Goal: Task Accomplishment & Management: Use online tool/utility

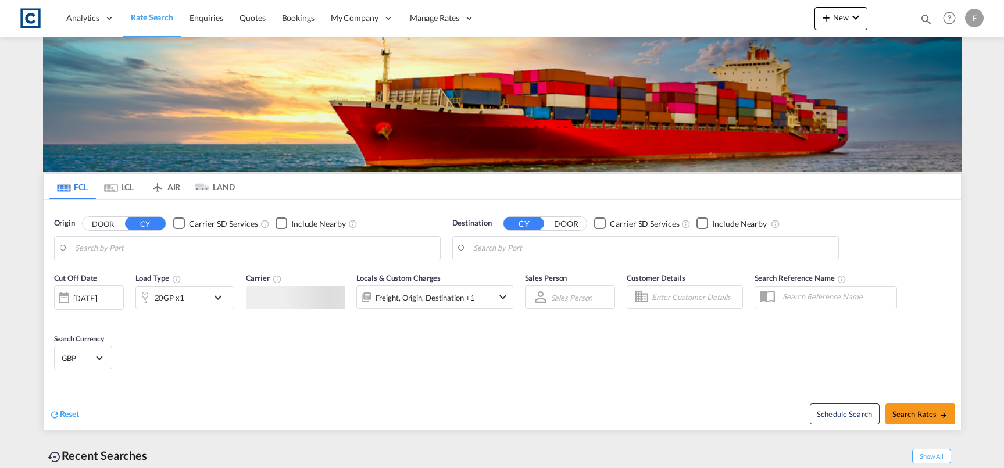
type input "GB-GL15, [GEOGRAPHIC_DATA][PERSON_NAME]"
type input "[GEOGRAPHIC_DATA], BHBAH"
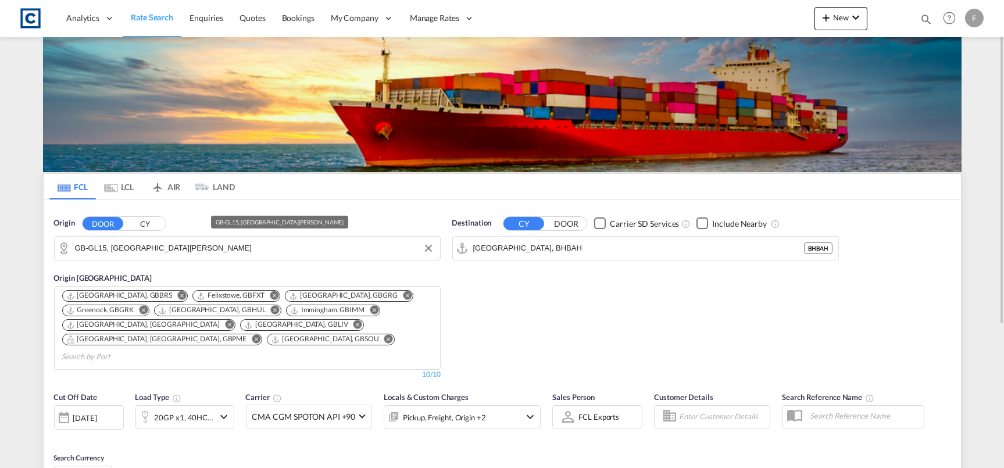
click at [182, 248] on input "GB-GL15, [GEOGRAPHIC_DATA][PERSON_NAME]" at bounding box center [254, 248] width 359 height 17
click at [238, 244] on input "GB-GL15, [GEOGRAPHIC_DATA][PERSON_NAME]" at bounding box center [254, 248] width 359 height 17
drag, startPoint x: 176, startPoint y: 251, endPoint x: -106, endPoint y: 255, distance: 282.6
click at [0, 255] on html "Analytics Reports Dashboard Rate Search Enquiries Quotes" at bounding box center [502, 234] width 1004 height 468
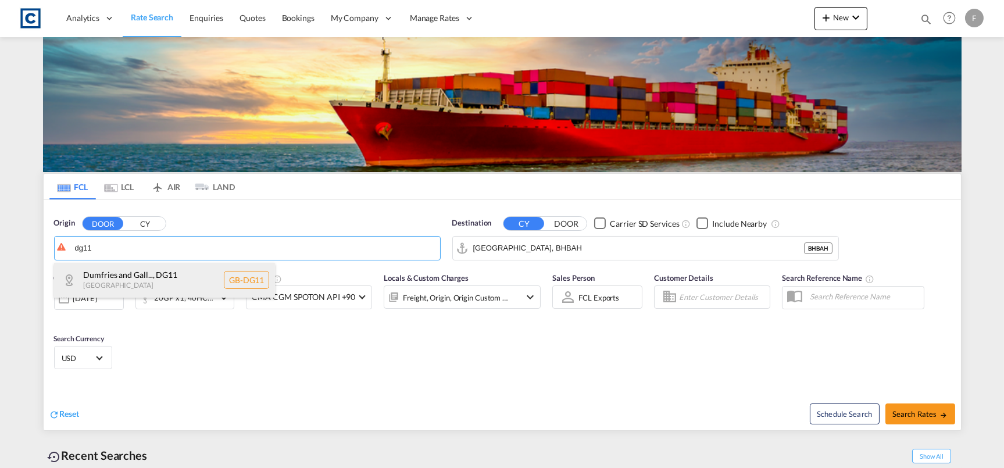
click at [228, 286] on div "Dumfries and Gall... , DG11 [GEOGRAPHIC_DATA] GB-DG11" at bounding box center [164, 280] width 221 height 35
type input "GB-DG11, Dumfries and [PERSON_NAME]"
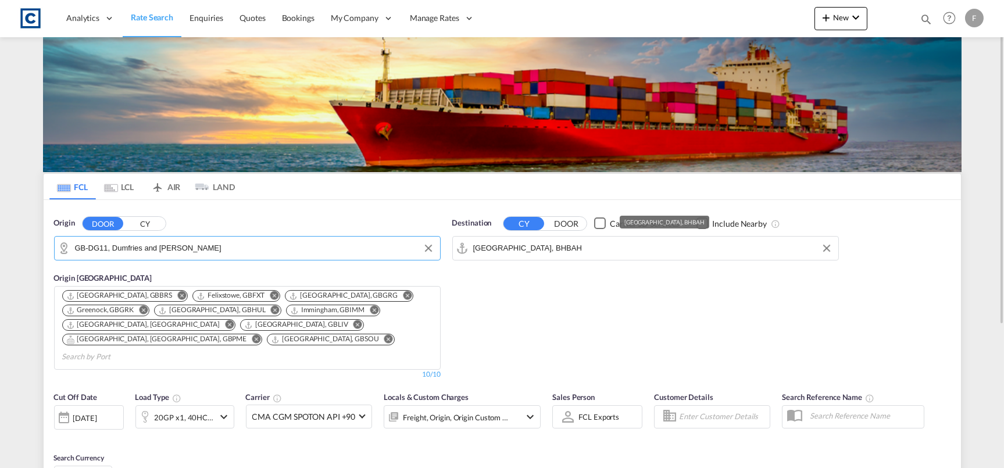
click at [539, 249] on input "[GEOGRAPHIC_DATA], BHBAH" at bounding box center [652, 248] width 359 height 17
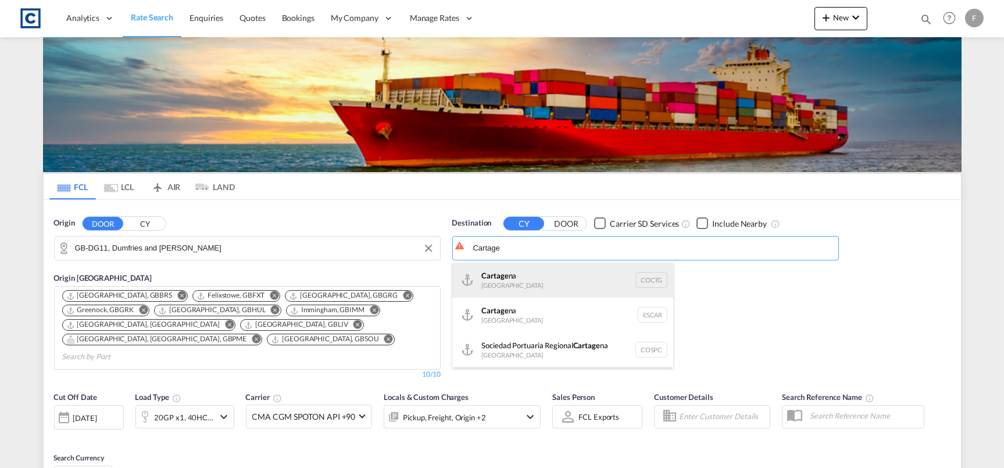
click at [573, 273] on div "Cartage na [GEOGRAPHIC_DATA] COCTG" at bounding box center [562, 280] width 221 height 35
type input "[GEOGRAPHIC_DATA], COCTG"
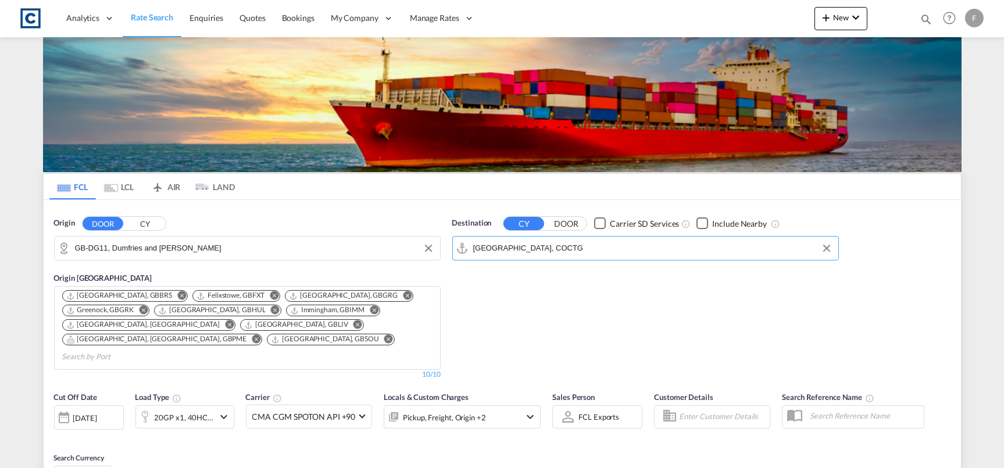
scroll to position [173, 0]
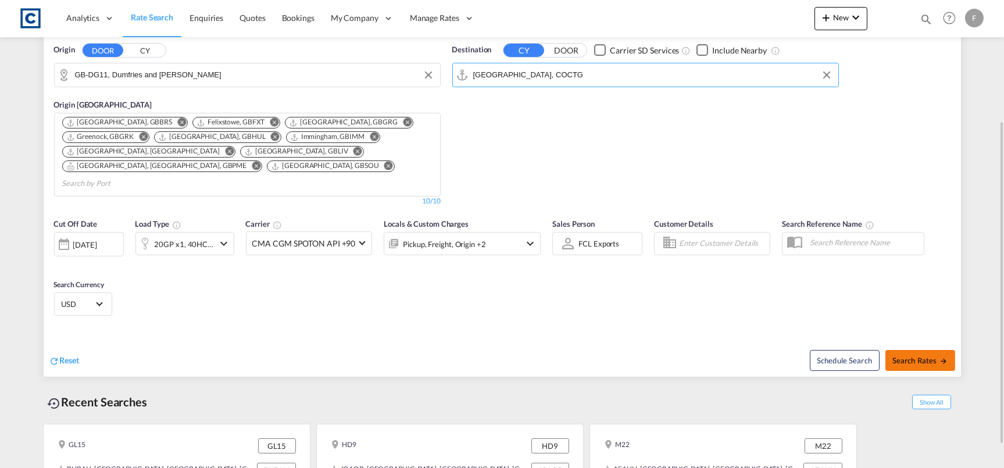
click at [915, 356] on span "Search Rates" at bounding box center [920, 360] width 56 height 9
type input "DG11 to COCTG / [DATE]"
